Goal: Information Seeking & Learning: Check status

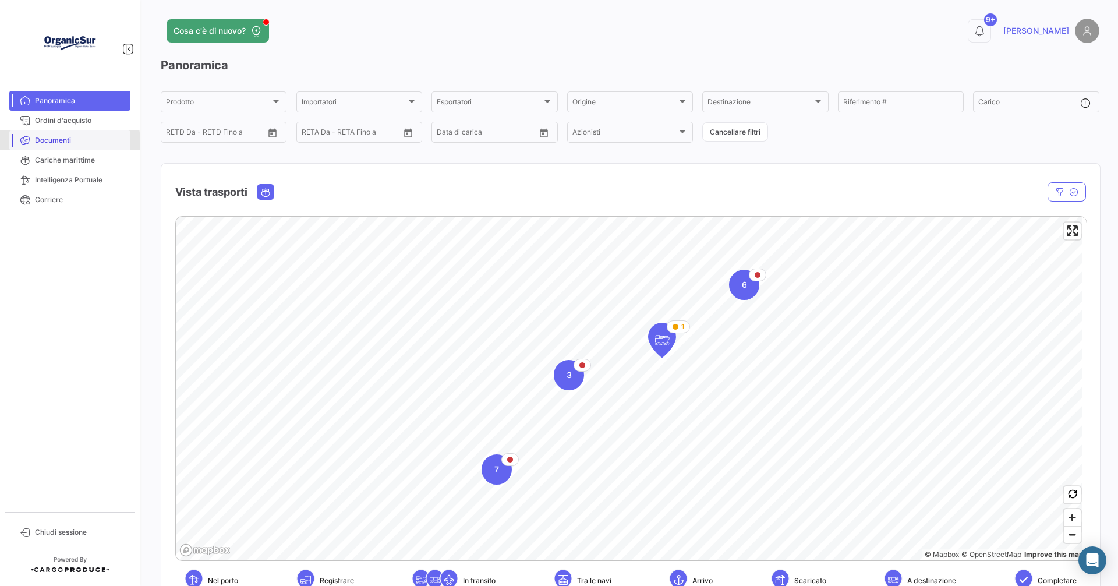
click at [59, 142] on span "Documenti" at bounding box center [80, 140] width 91 height 10
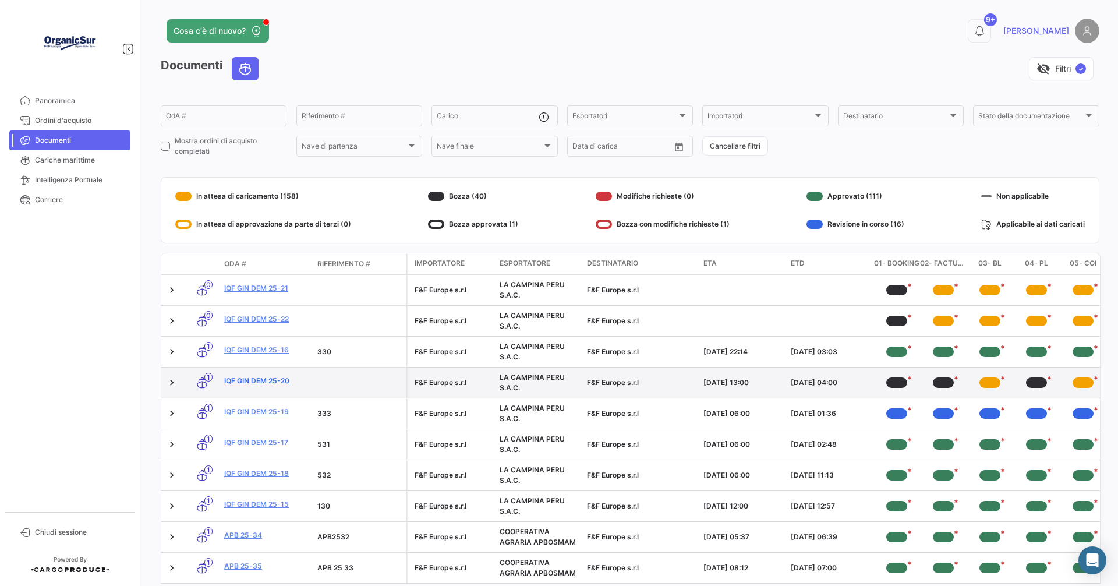
click at [262, 384] on link "IQF GIN DEM 25-20" at bounding box center [266, 381] width 84 height 10
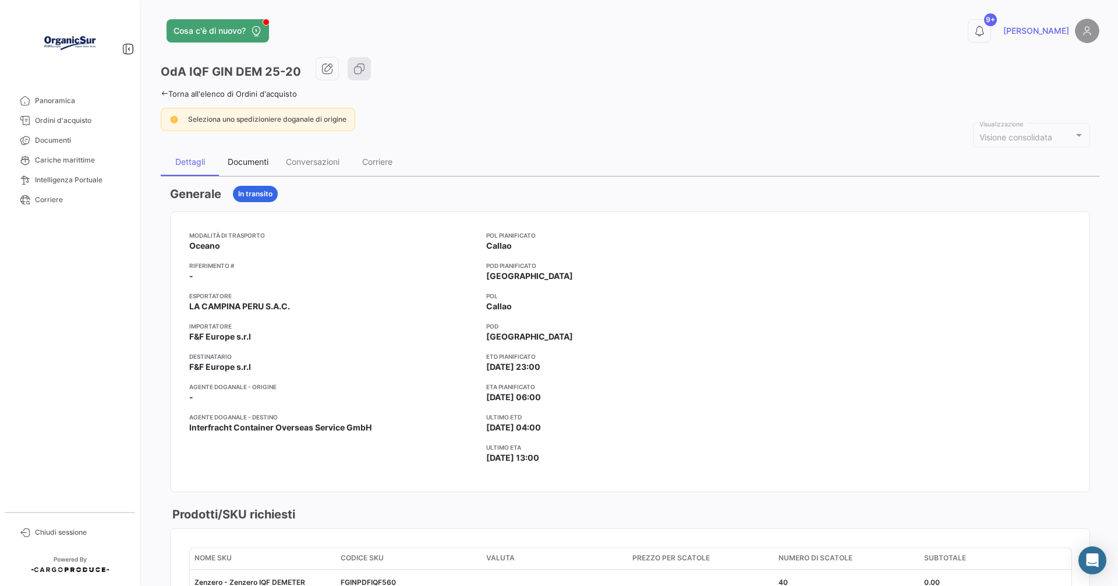
click at [249, 163] on div "Documenti" at bounding box center [248, 162] width 41 height 10
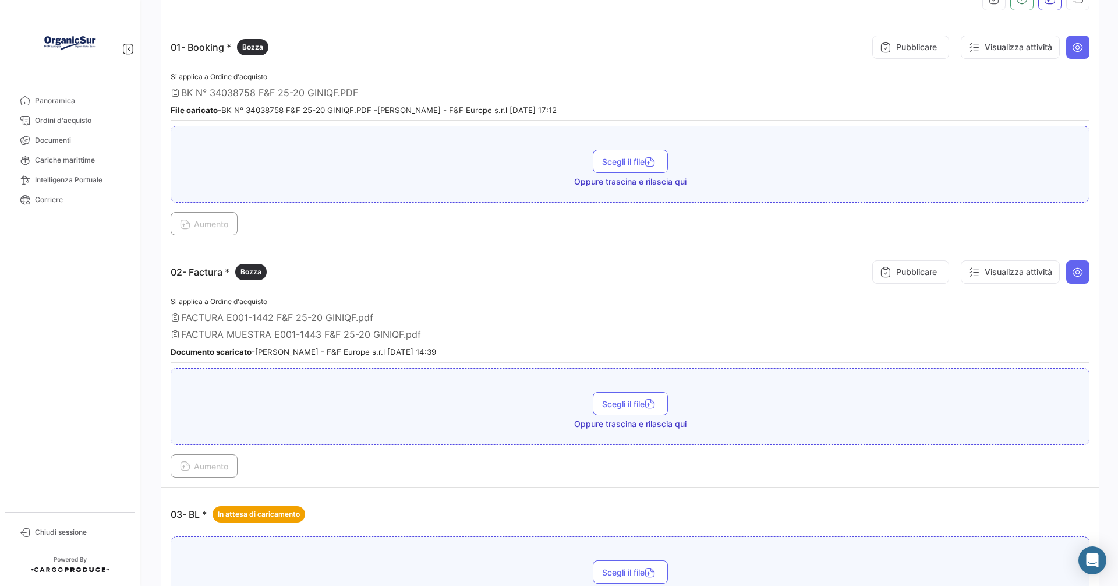
scroll to position [233, 0]
click at [69, 140] on span "Documenti" at bounding box center [80, 140] width 91 height 10
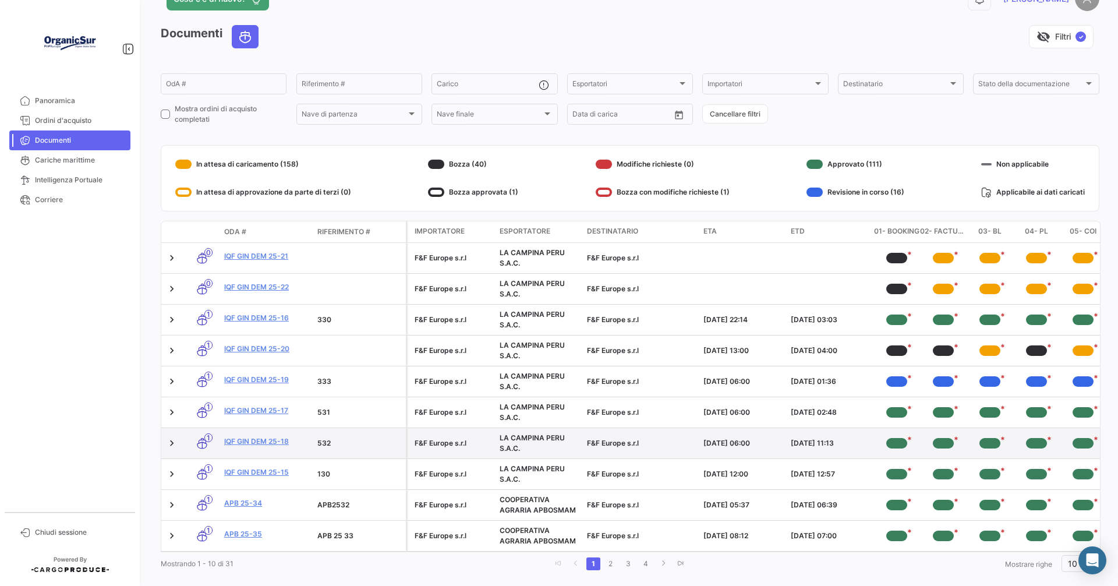
scroll to position [58, 0]
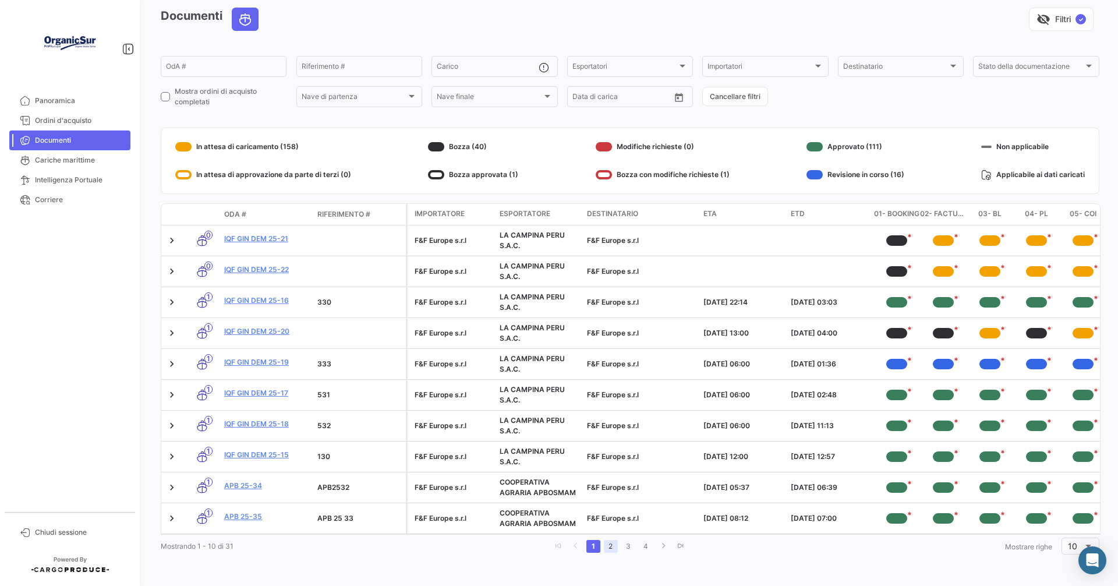
click at [605, 544] on link "2" at bounding box center [611, 546] width 14 height 13
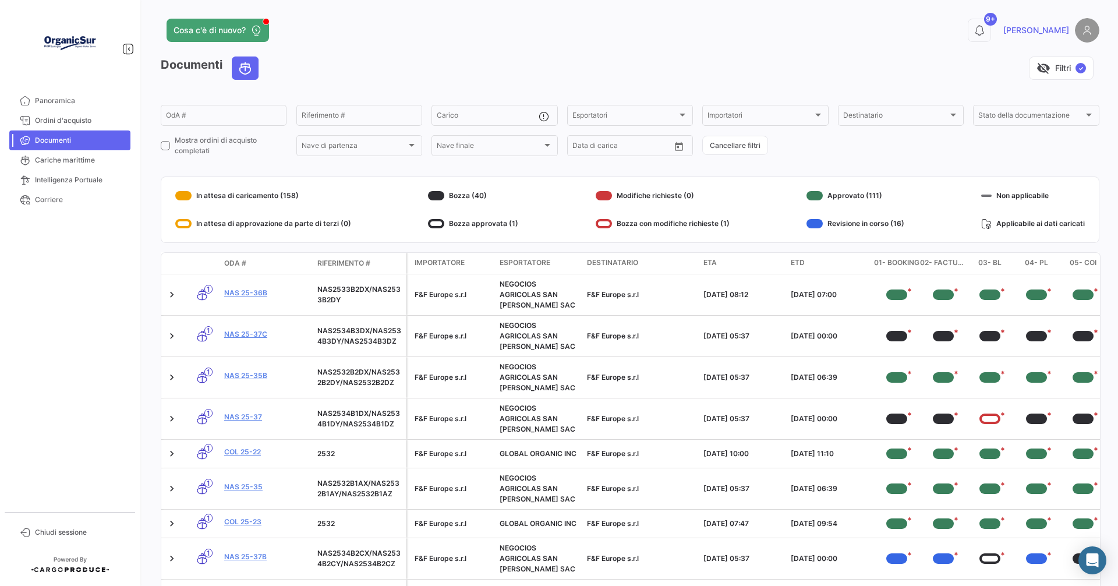
scroll to position [0, 0]
click at [190, 117] on input "OdA #" at bounding box center [223, 118] width 115 height 8
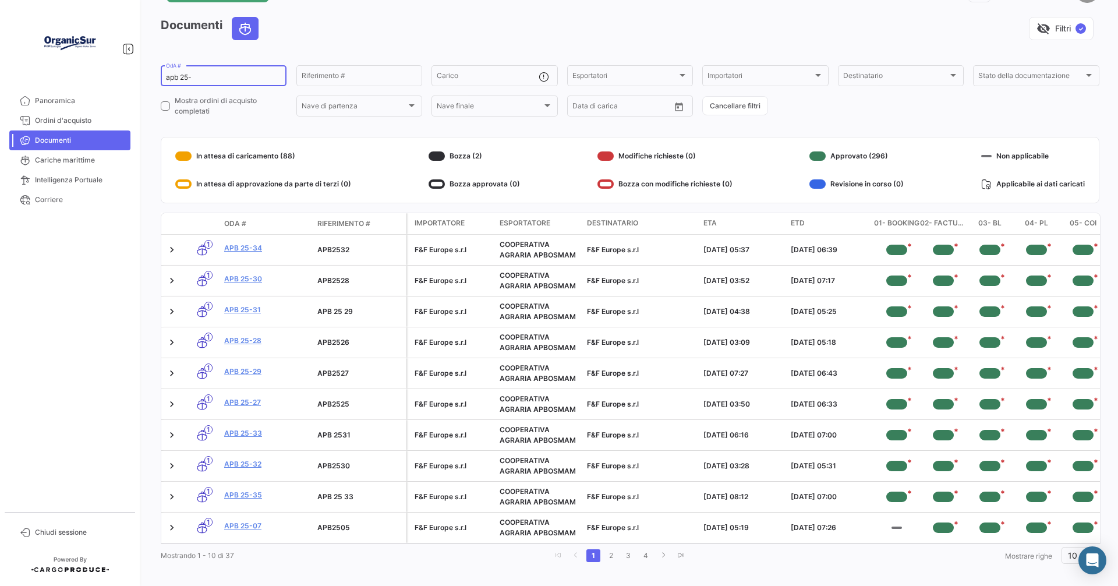
scroll to position [58, 0]
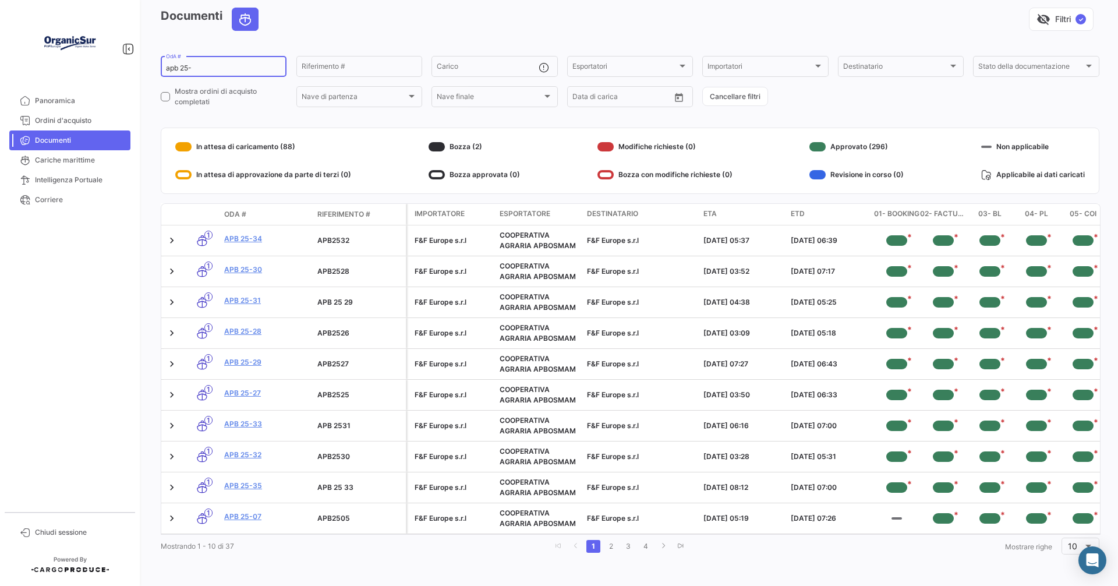
type input "apb 25-"
click at [715, 209] on span "ETA" at bounding box center [710, 214] width 13 height 10
click at [714, 209] on span "ETA" at bounding box center [710, 214] width 13 height 10
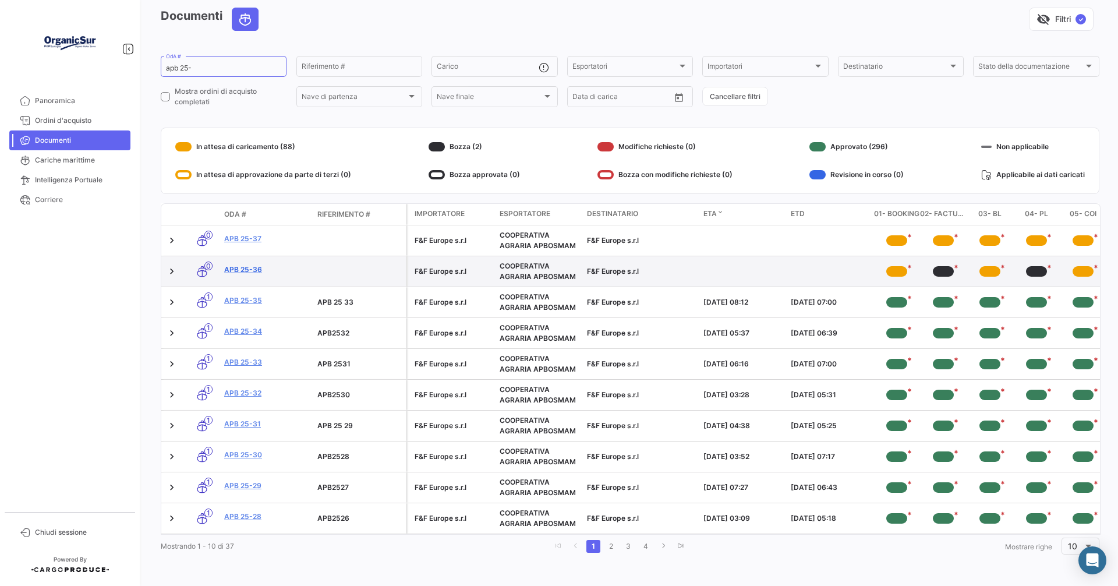
click at [244, 264] on link "APB 25-36" at bounding box center [266, 269] width 84 height 10
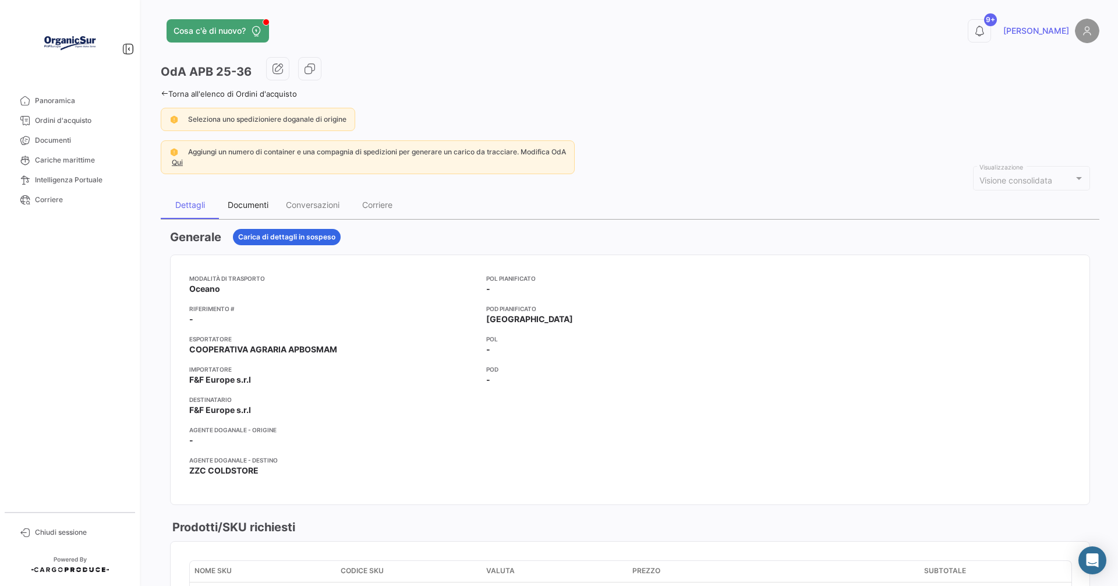
click at [254, 200] on div "Documenti" at bounding box center [248, 205] width 41 height 10
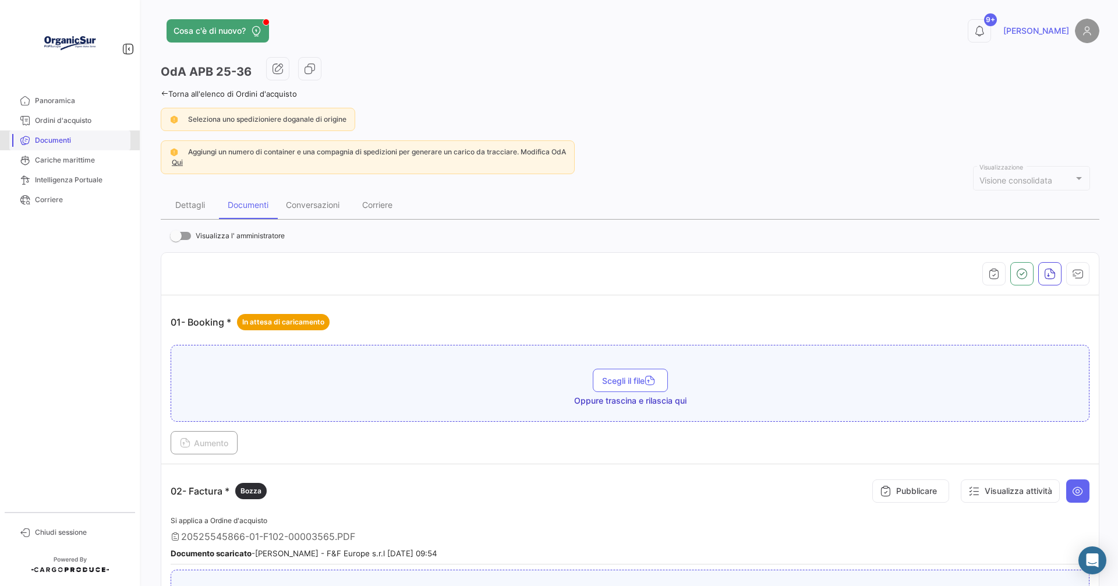
drag, startPoint x: 39, startPoint y: 139, endPoint x: 148, endPoint y: 120, distance: 110.5
click at [40, 139] on span "Documenti" at bounding box center [80, 140] width 91 height 10
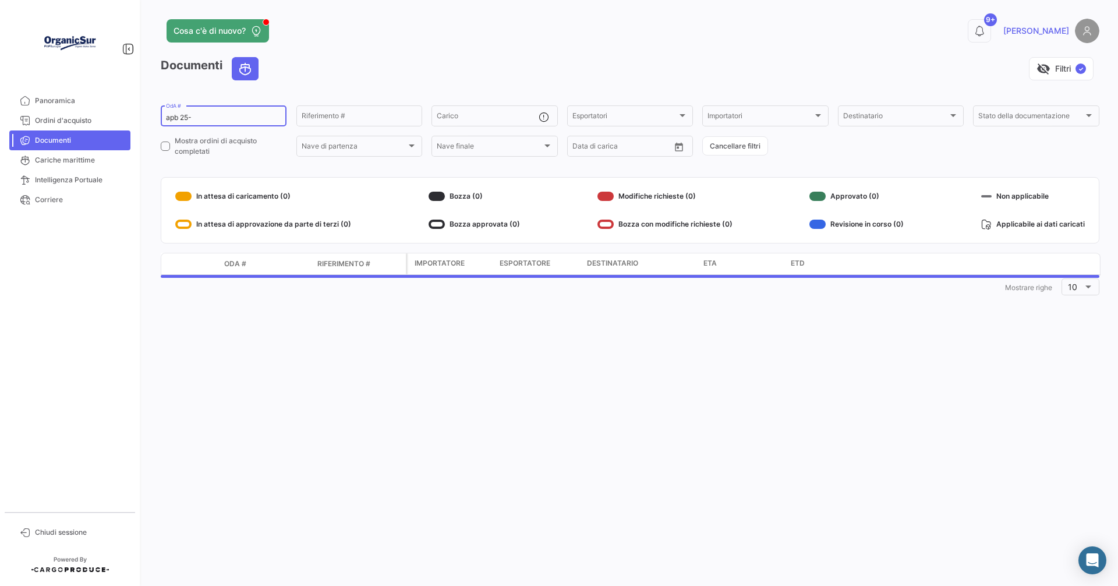
click at [210, 114] on input "apb 25-" at bounding box center [223, 118] width 115 height 8
type input "a"
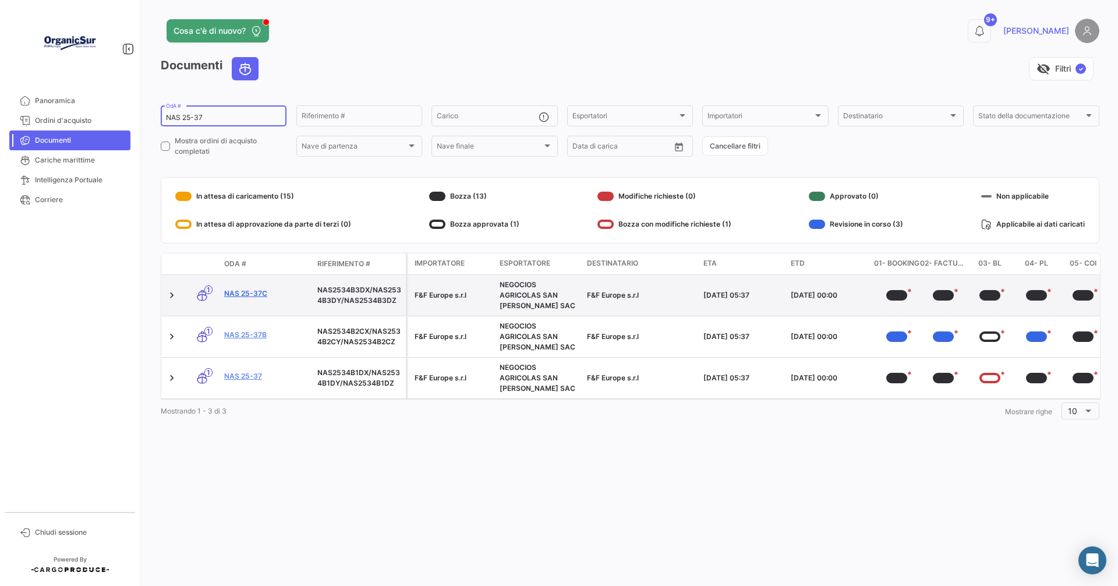
type input "NAS 25-37"
click at [245, 291] on link "NAS 25-37c" at bounding box center [266, 293] width 84 height 10
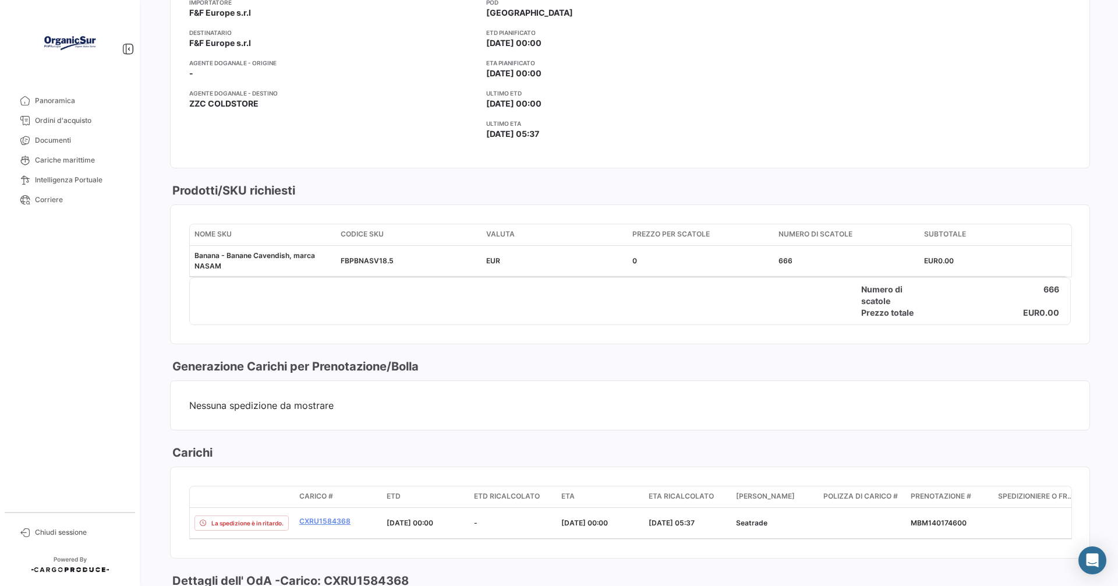
scroll to position [524, 0]
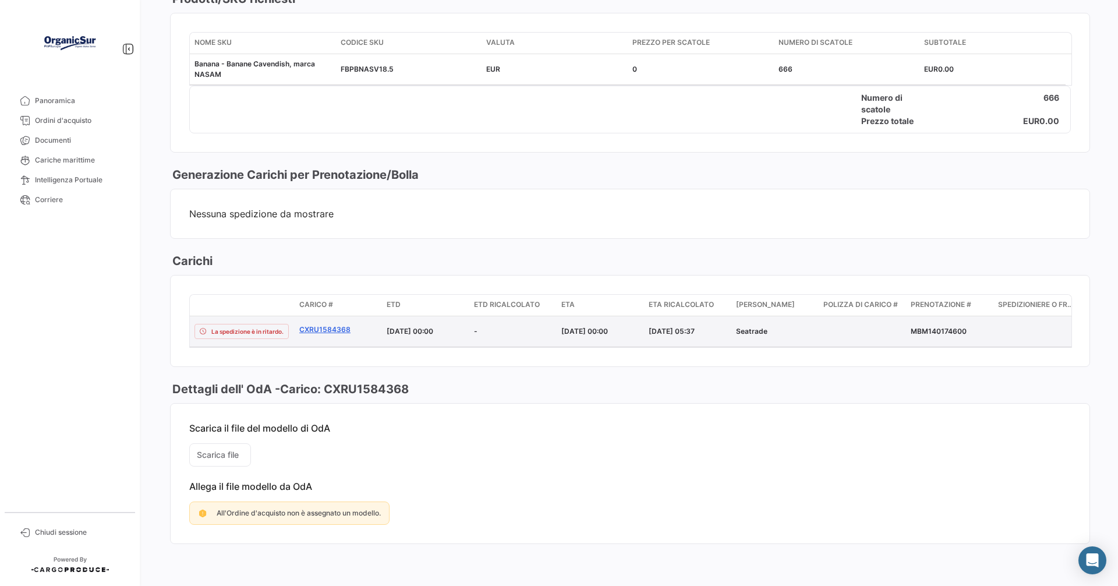
click at [324, 324] on link "CXRU1584368" at bounding box center [338, 329] width 78 height 10
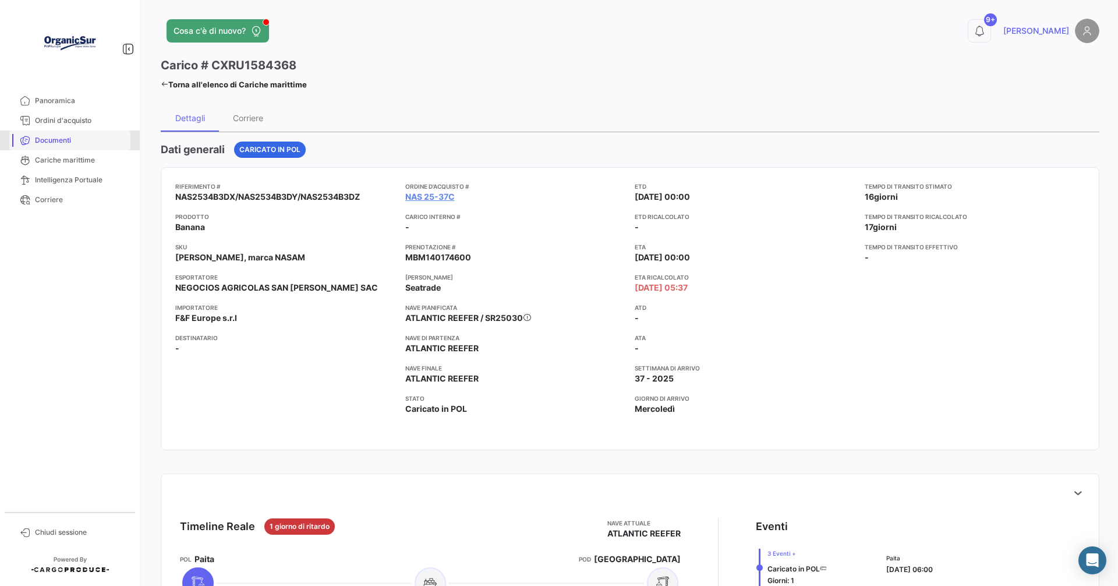
click at [57, 137] on span "Documenti" at bounding box center [80, 140] width 91 height 10
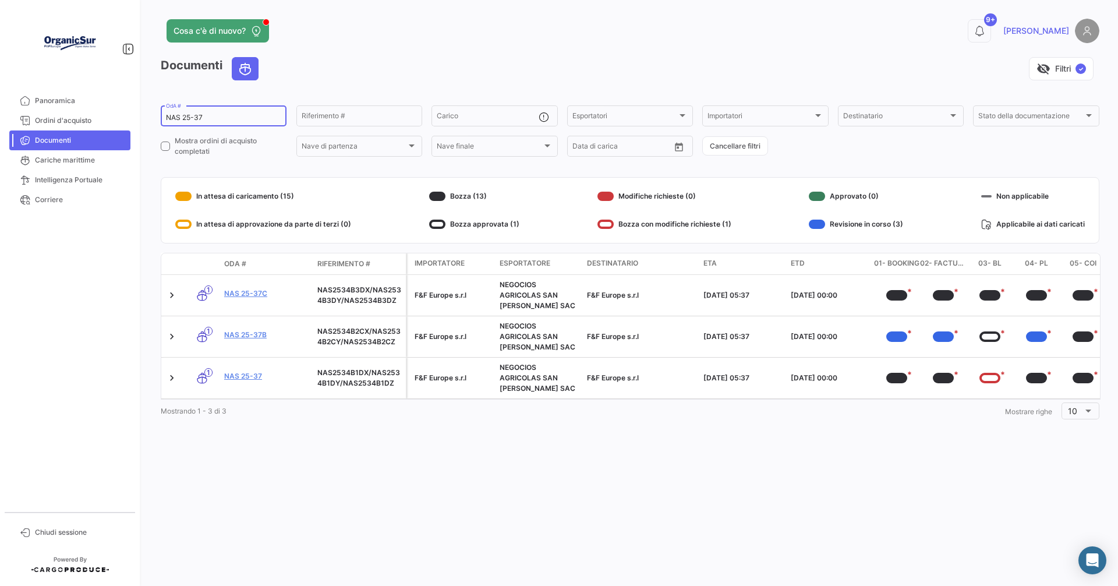
click at [231, 118] on input "NAS 25-37" at bounding box center [223, 118] width 115 height 8
type input "N"
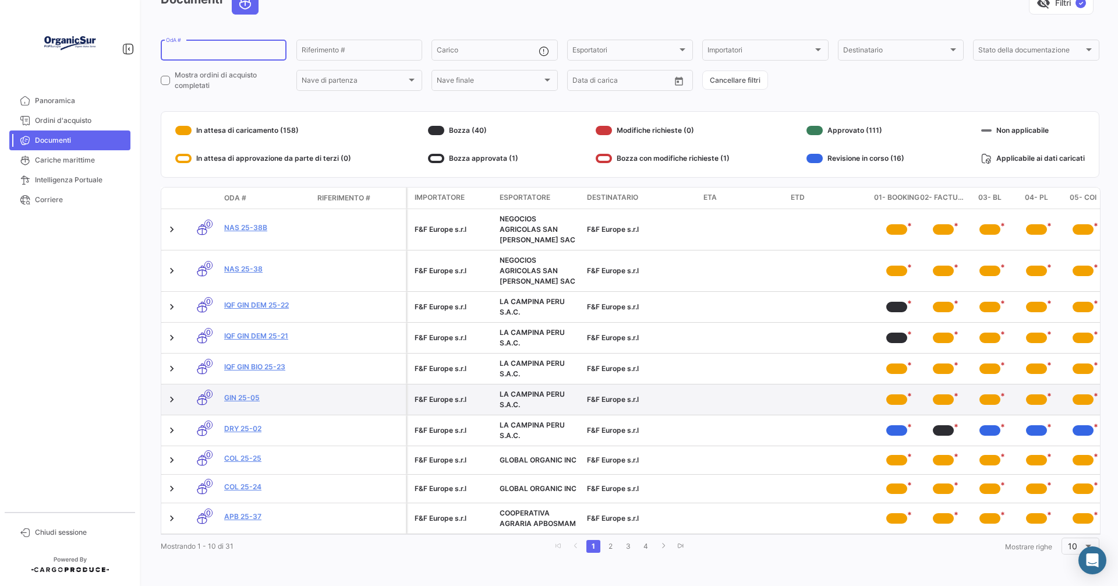
scroll to position [75, 0]
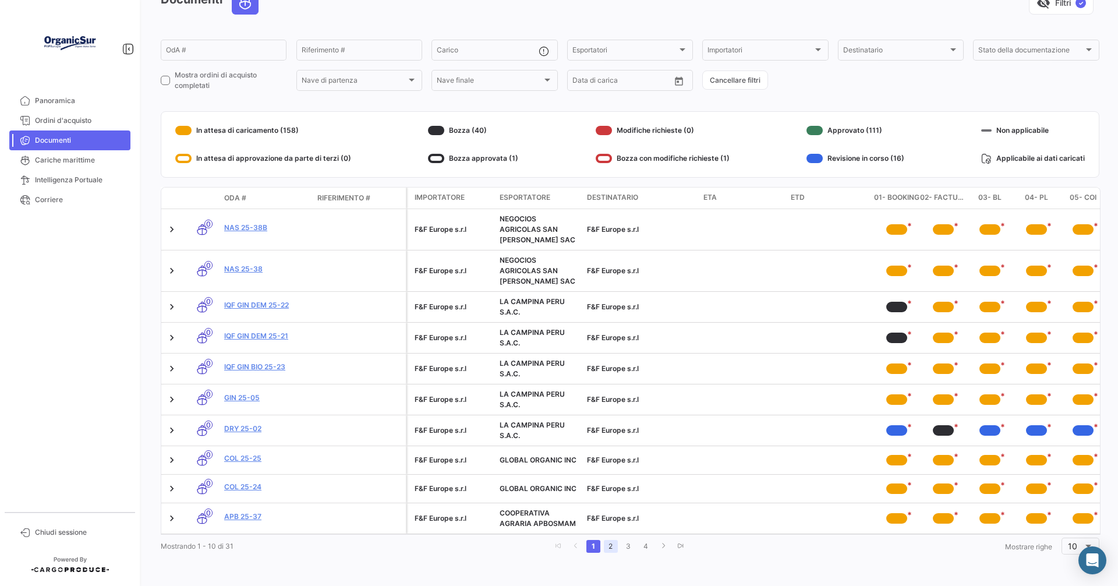
click at [608, 548] on link "2" at bounding box center [611, 546] width 14 height 13
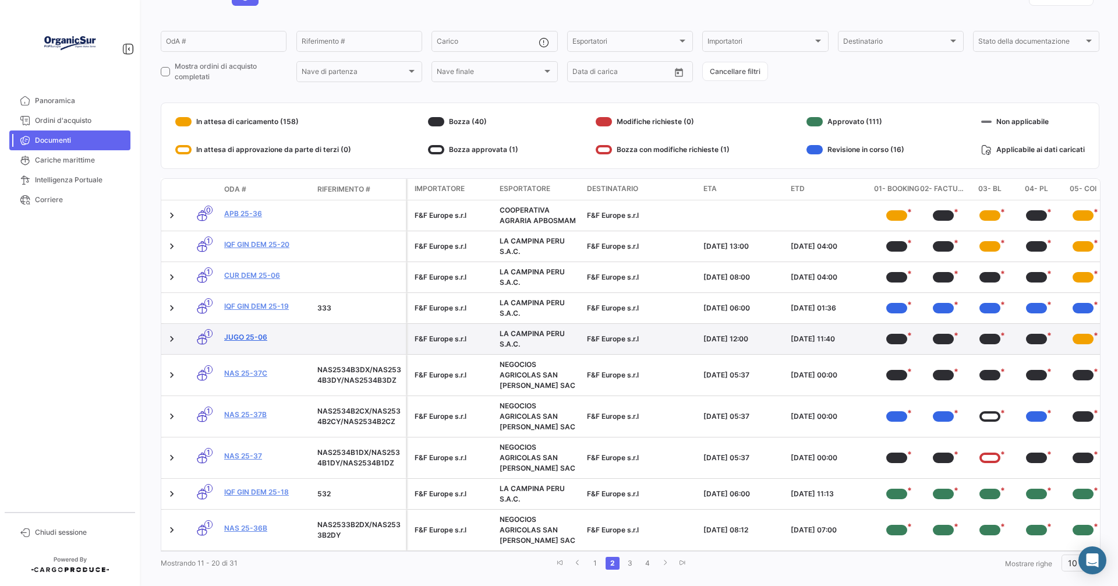
click at [255, 335] on link "JUGO 25-06" at bounding box center [266, 337] width 84 height 10
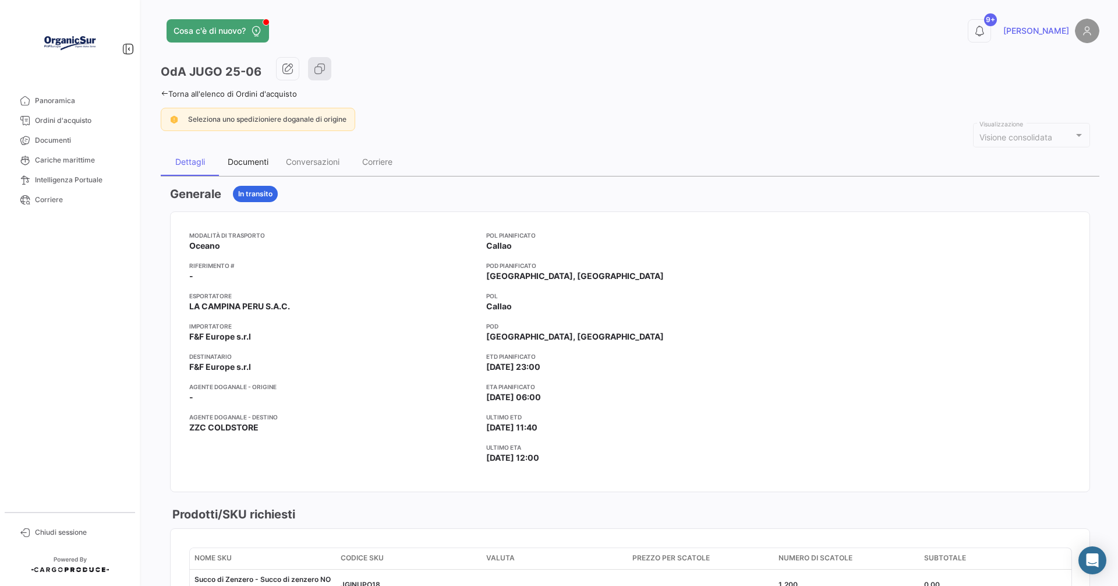
click at [253, 167] on div "Documenti" at bounding box center [248, 162] width 41 height 10
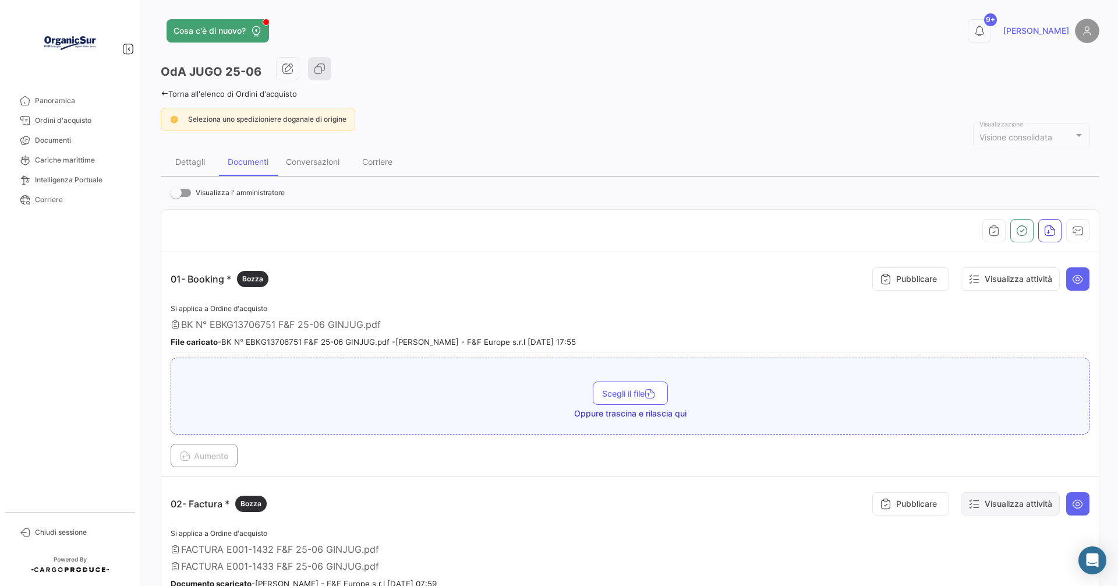
click at [990, 506] on button "Visualizza attività" at bounding box center [1010, 503] width 99 height 23
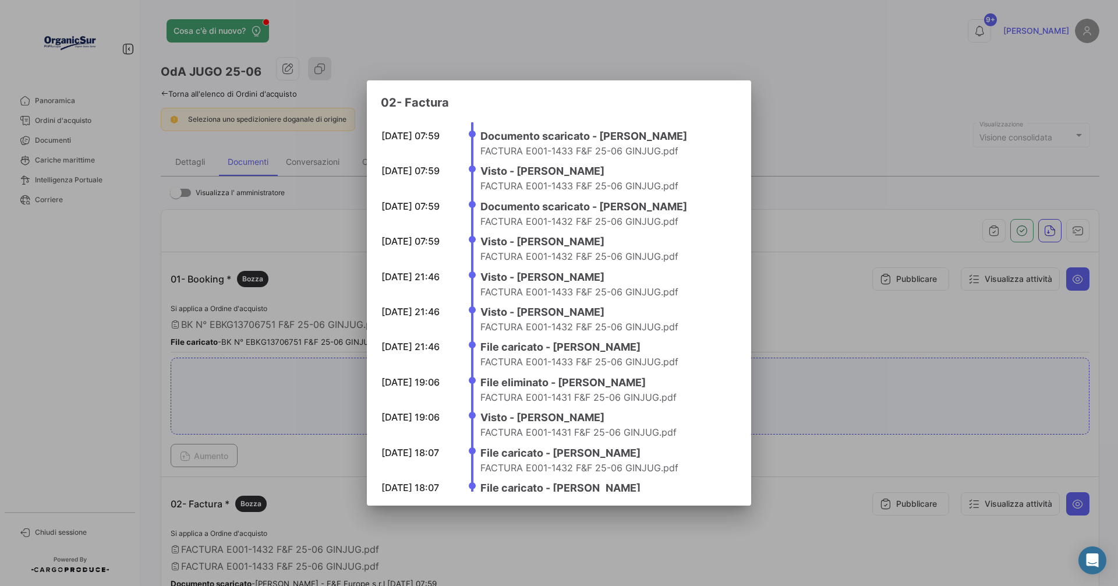
click at [802, 140] on div at bounding box center [559, 293] width 1118 height 586
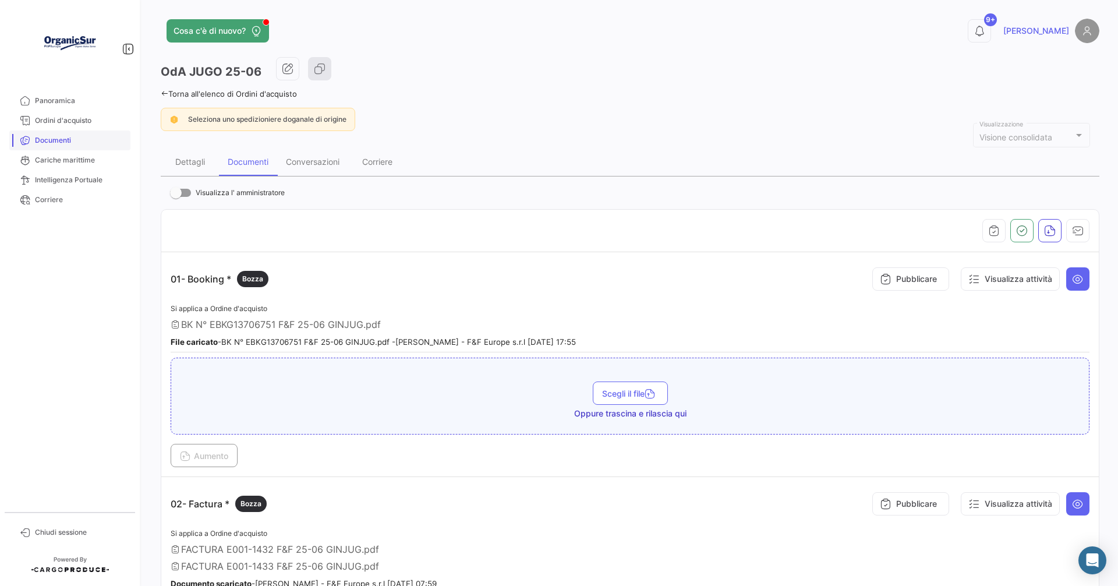
click at [36, 136] on span "Documenti" at bounding box center [80, 140] width 91 height 10
